Goal: Book appointment/travel/reservation

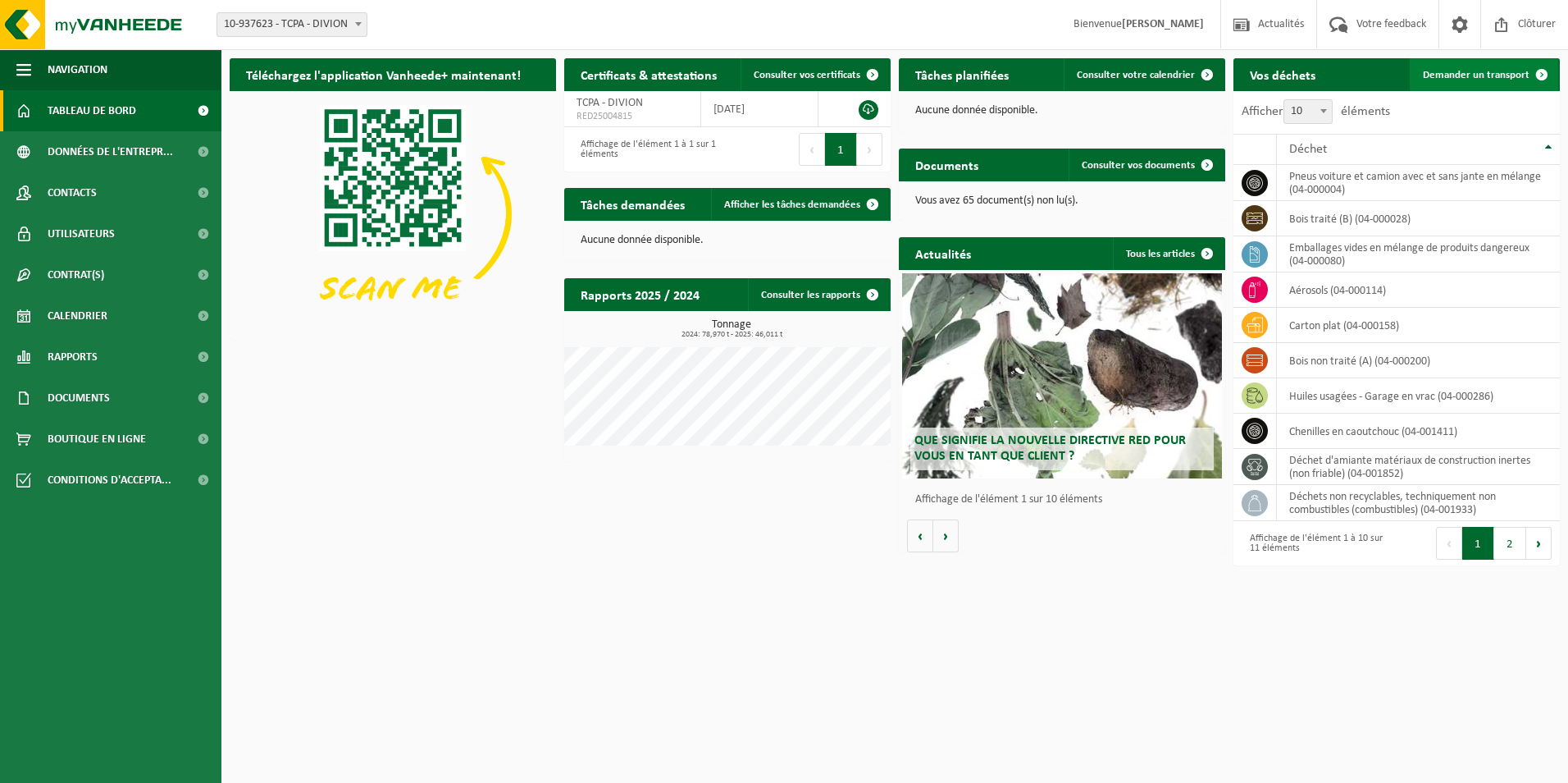
click at [1481, 73] on span "Demander un transport" at bounding box center [1476, 75] width 107 height 11
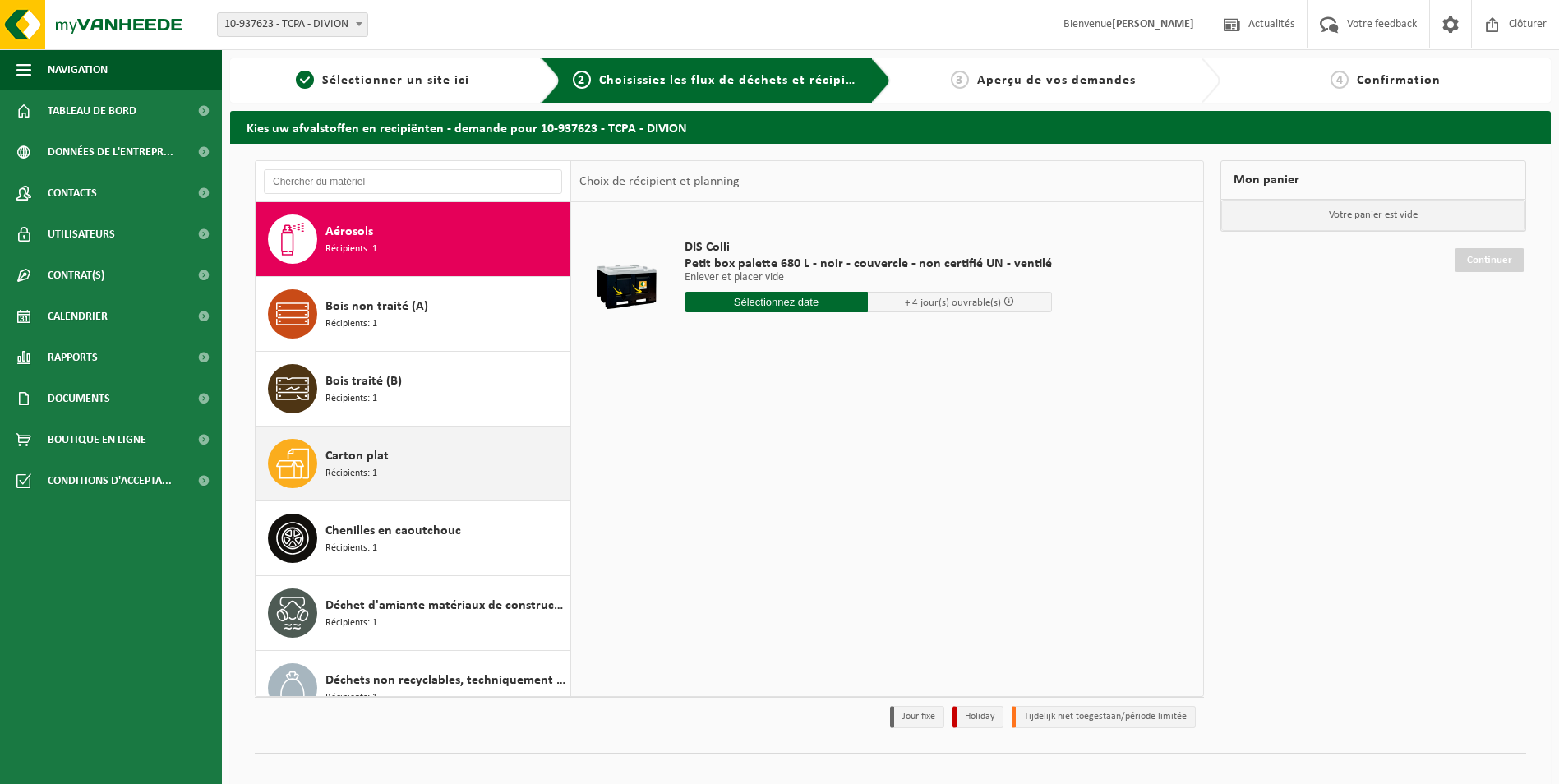
click at [366, 469] on span "Récipients: 1" at bounding box center [352, 474] width 52 height 16
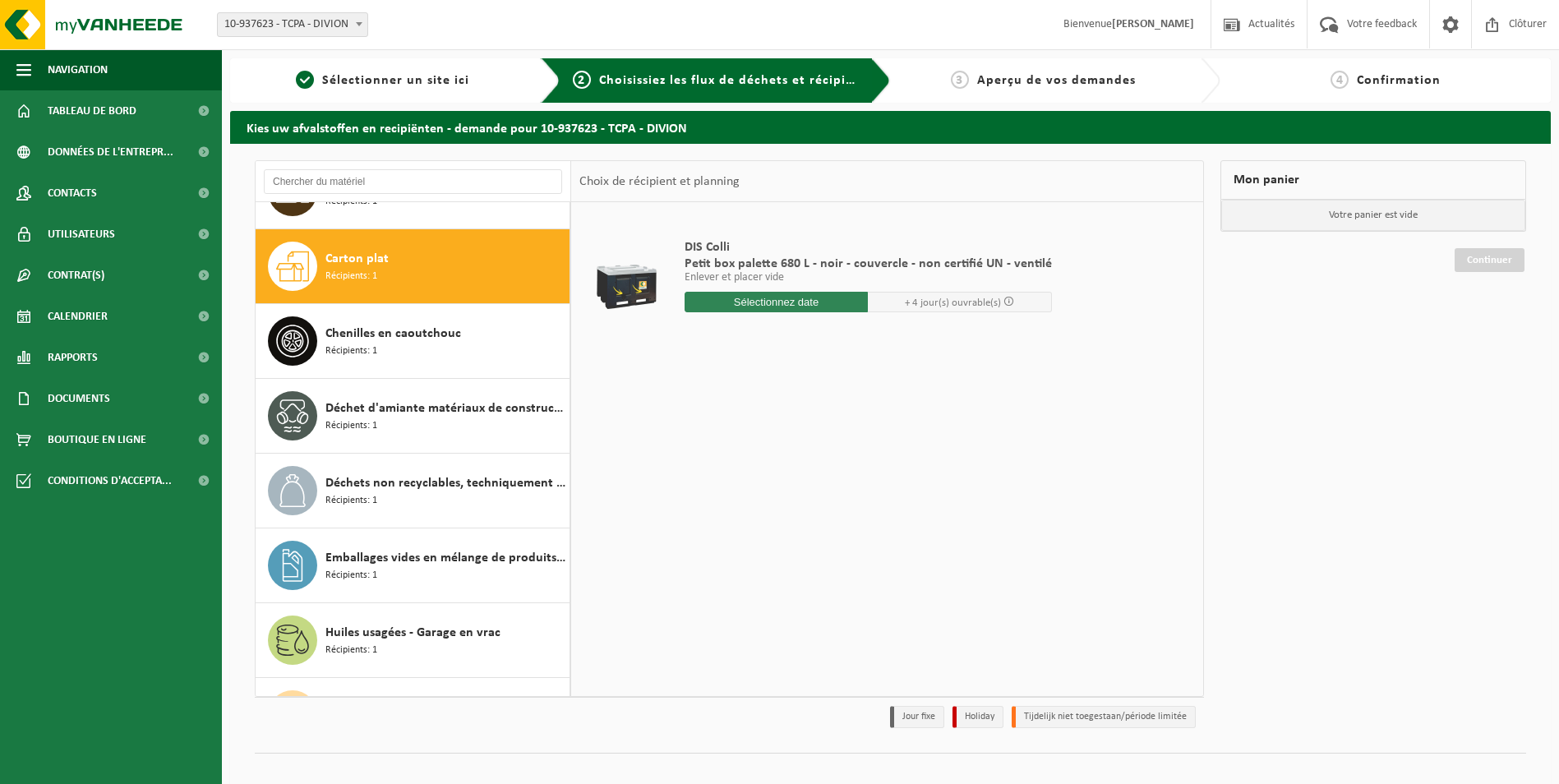
scroll to position [225, 0]
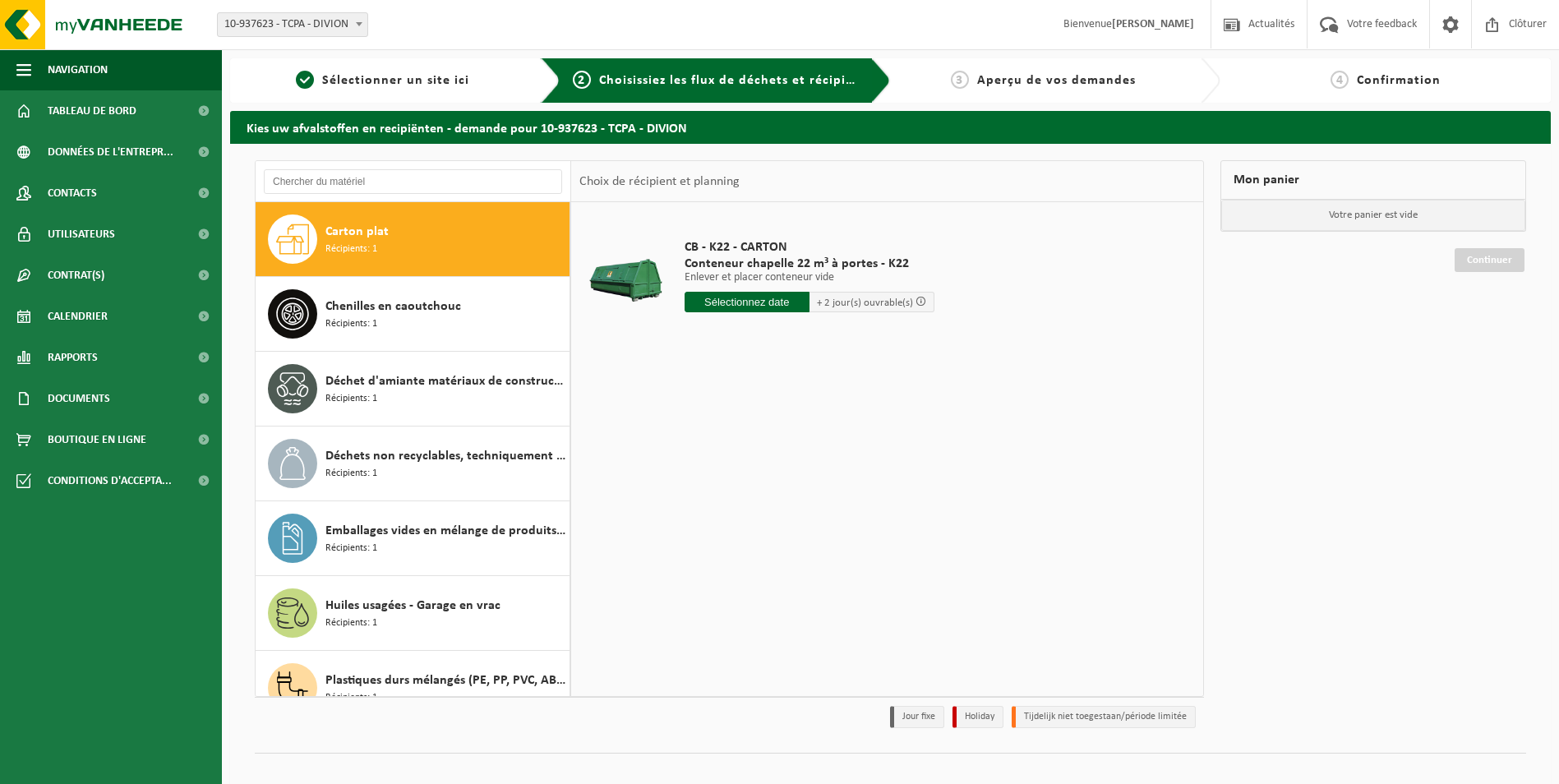
click at [746, 302] on input "text" at bounding box center [747, 302] width 125 height 20
click at [874, 342] on icon at bounding box center [871, 339] width 26 height 26
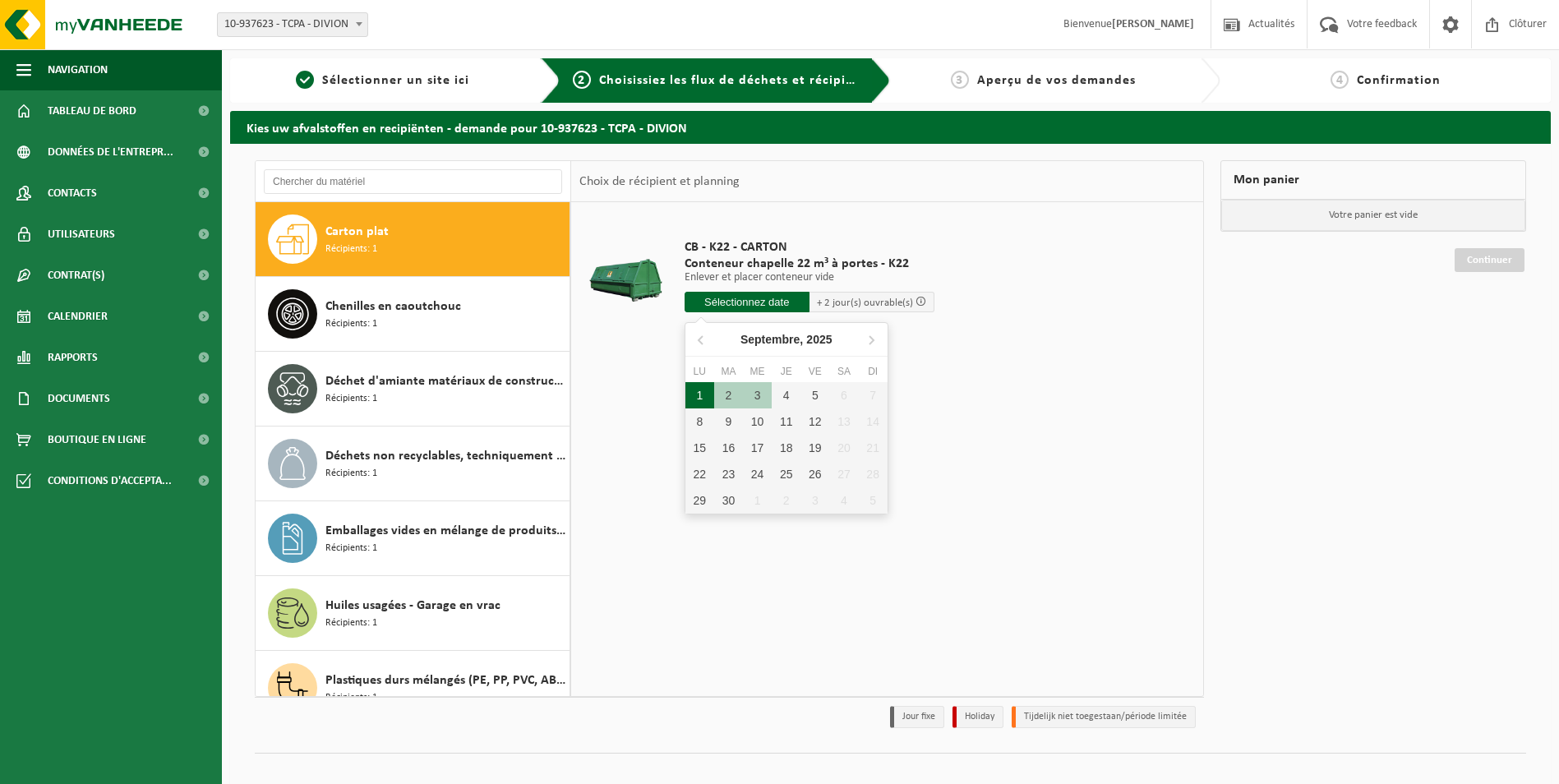
click at [696, 397] on div "1" at bounding box center [700, 395] width 29 height 26
type input "à partir de 2025-09-01"
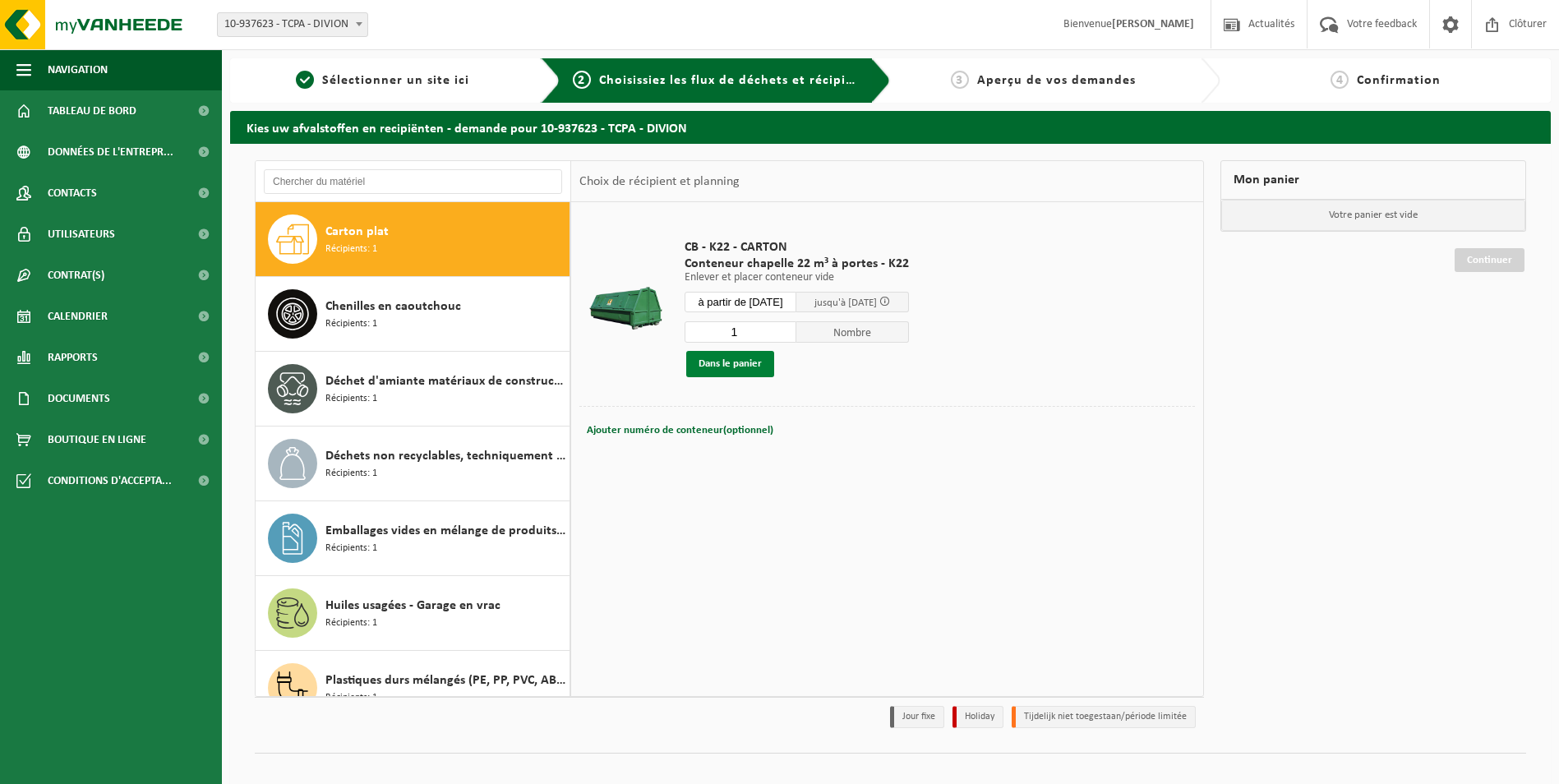
click at [716, 354] on button "Dans le panier" at bounding box center [729, 363] width 88 height 26
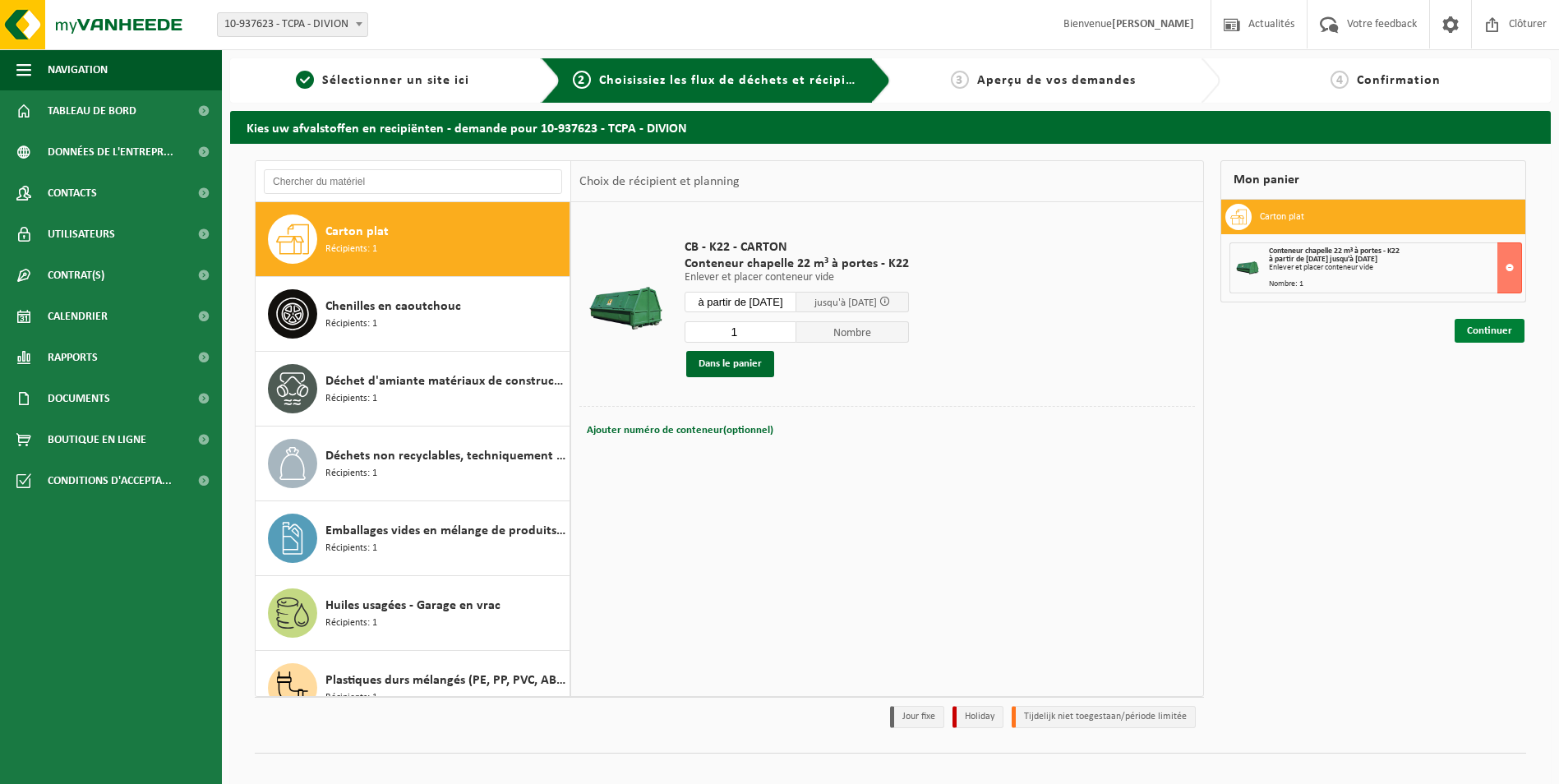
click at [1469, 334] on link "Continuer" at bounding box center [1489, 331] width 70 height 24
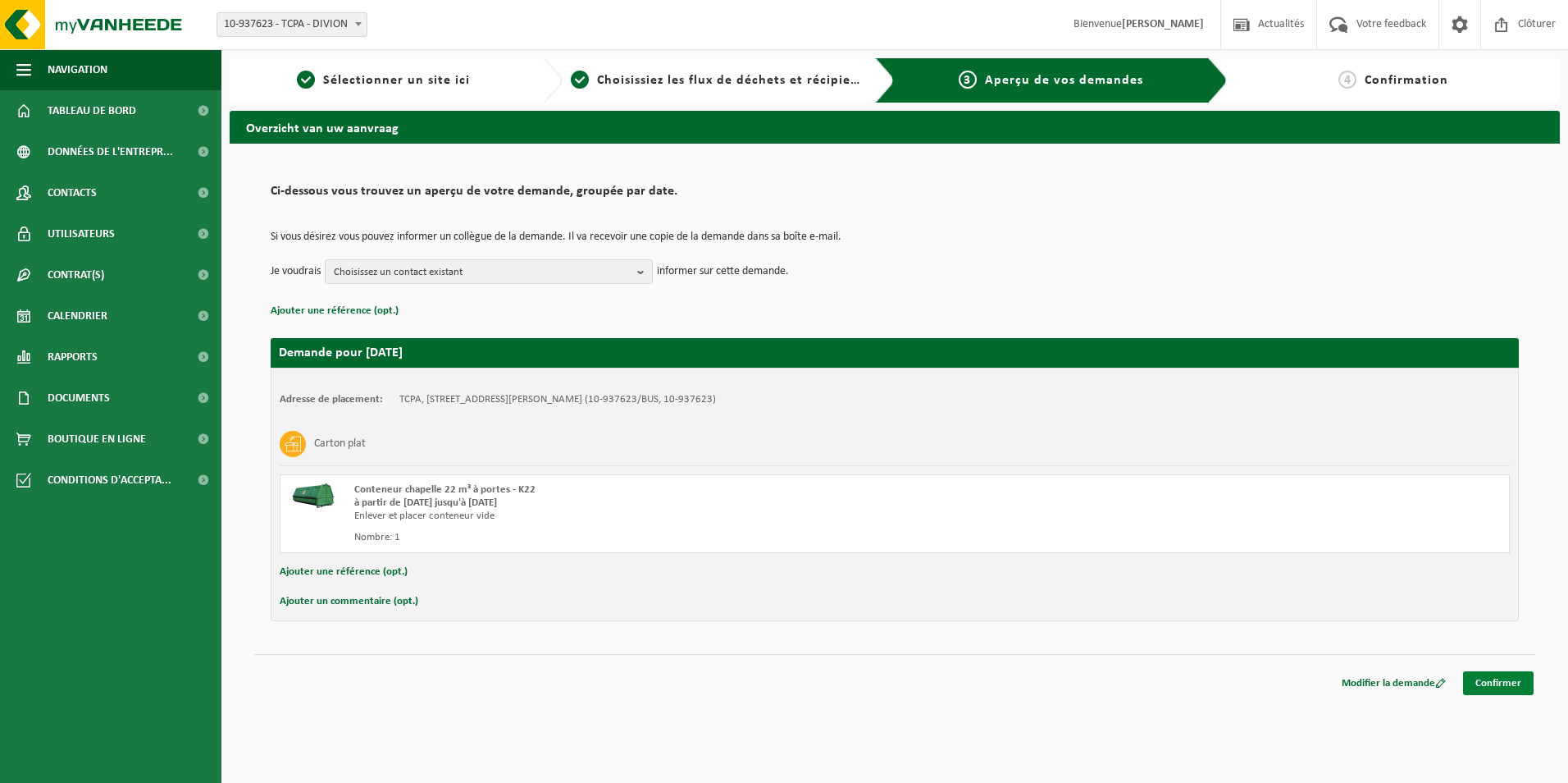
click at [1487, 685] on link "Confirmer" at bounding box center [1498, 683] width 71 height 24
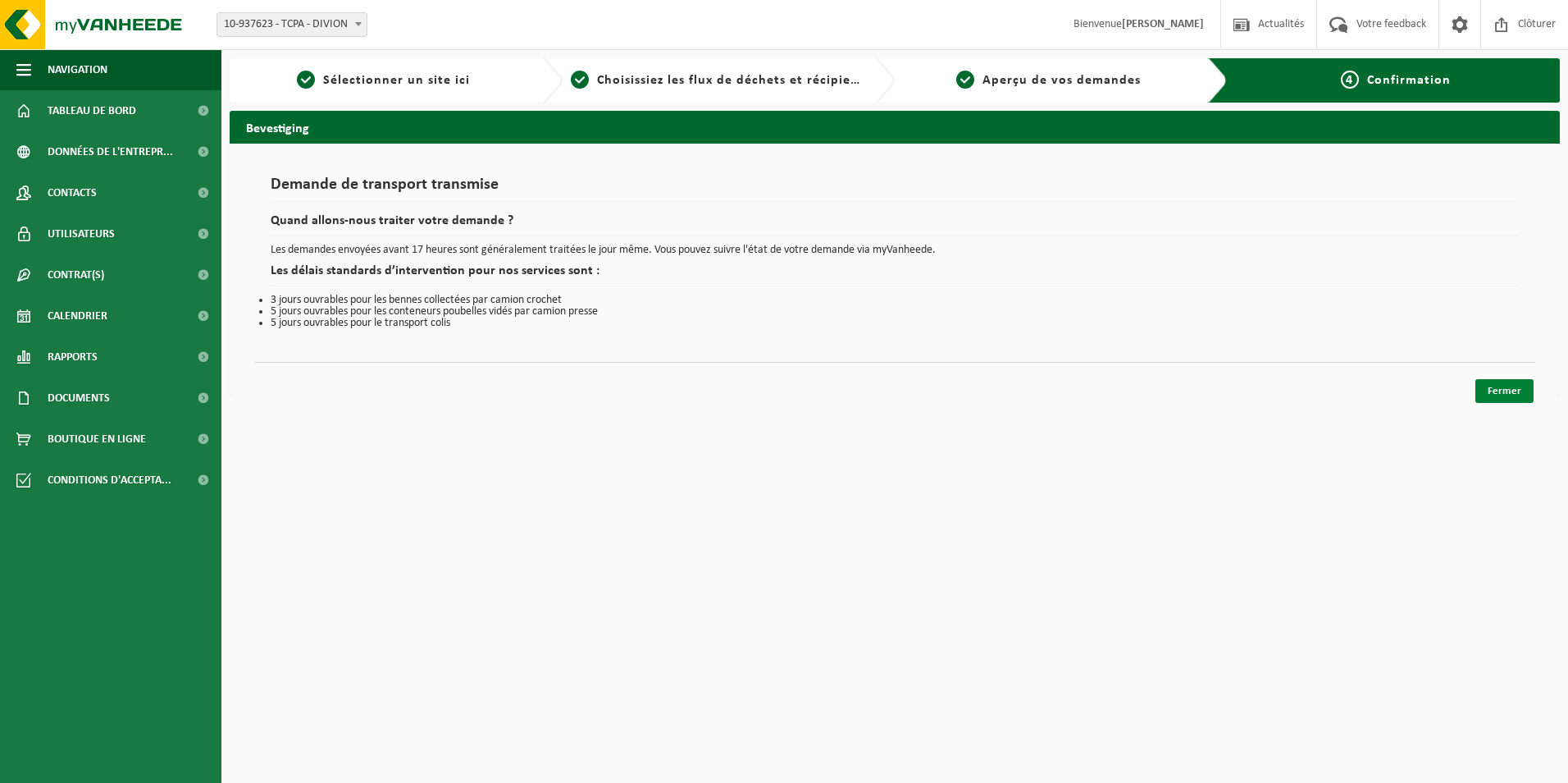
click at [1507, 392] on link "Fermer" at bounding box center [1504, 391] width 58 height 24
